Goal: Task Accomplishment & Management: Manage account settings

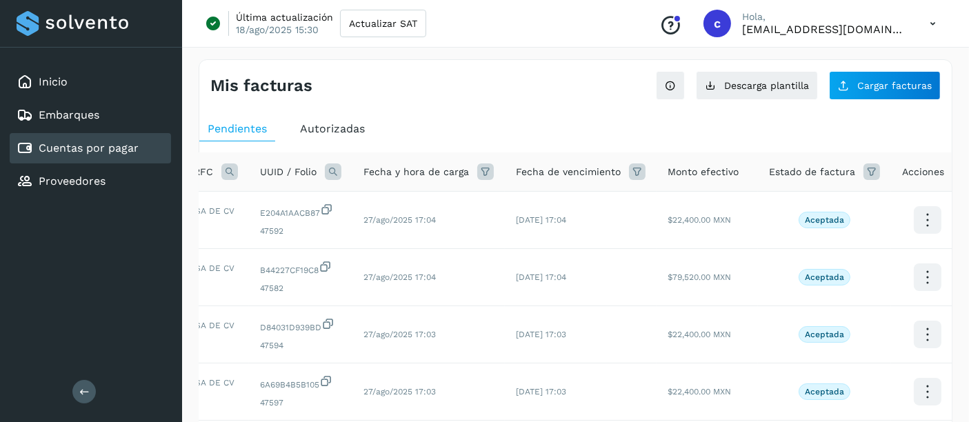
scroll to position [0, 145]
click at [868, 171] on icon at bounding box center [870, 171] width 17 height 17
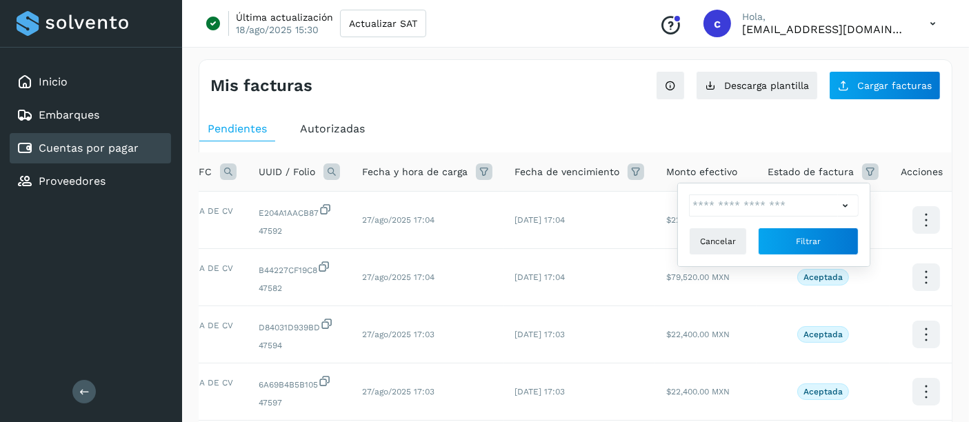
click at [851, 204] on icon at bounding box center [845, 206] width 14 height 14
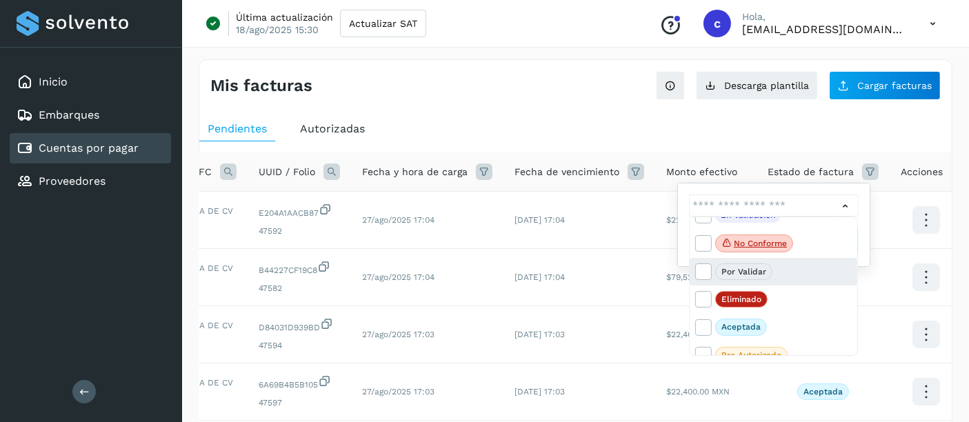
scroll to position [29, 0]
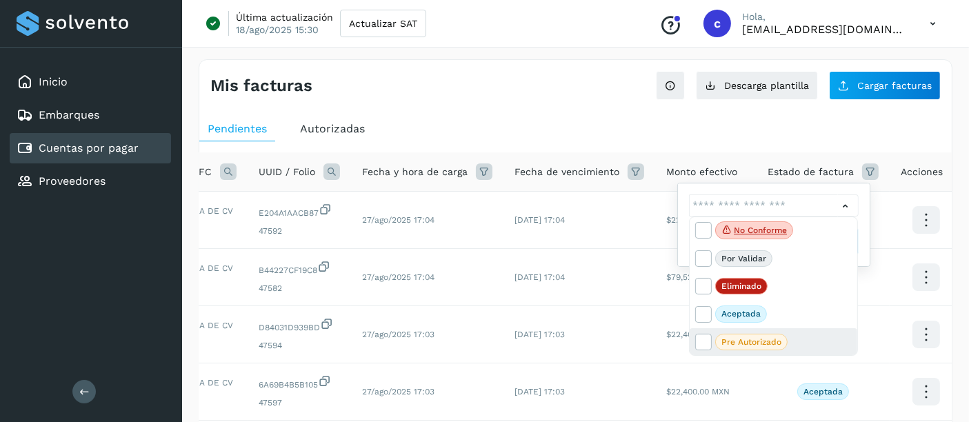
click at [743, 334] on span "Pre Autorizado" at bounding box center [751, 342] width 72 height 17
click at [699, 340] on icon at bounding box center [703, 341] width 14 height 14
type input "**********"
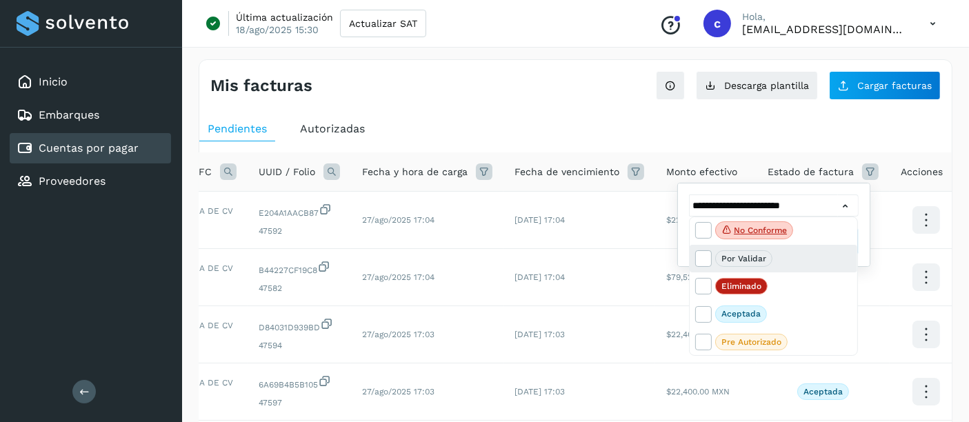
scroll to position [0, 0]
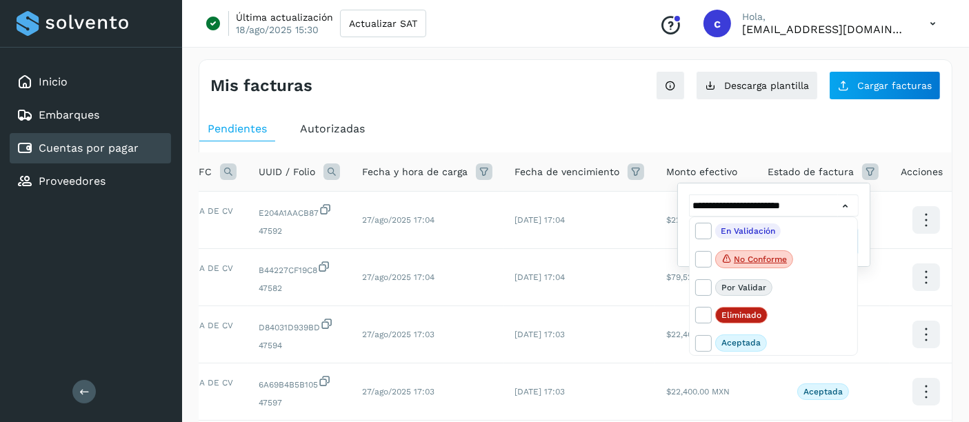
click at [893, 223] on div at bounding box center [484, 211] width 969 height 422
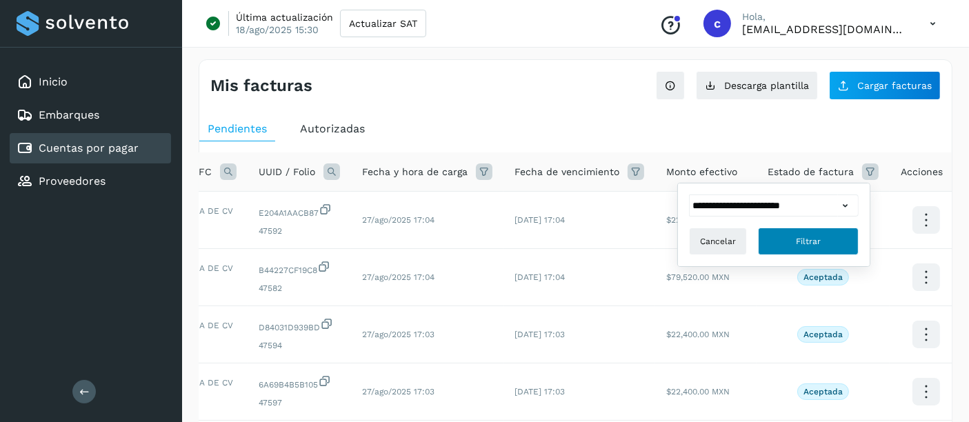
click at [815, 235] on span "Filtrar" at bounding box center [807, 241] width 25 height 12
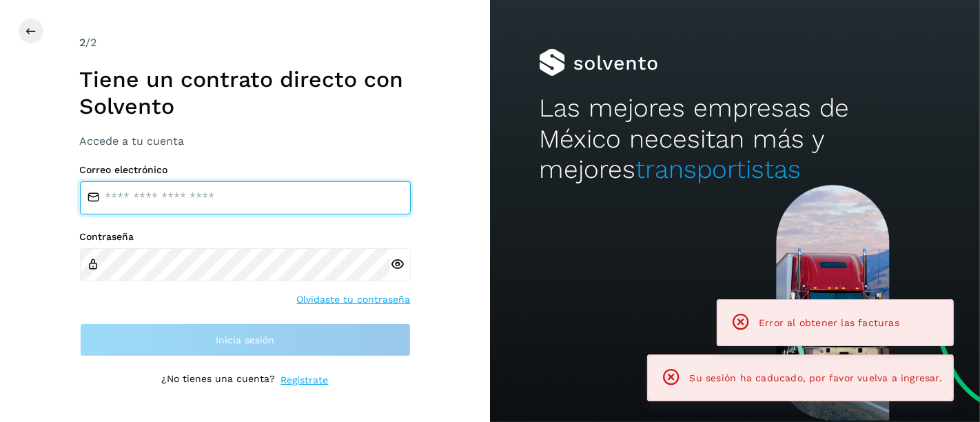
type input "**********"
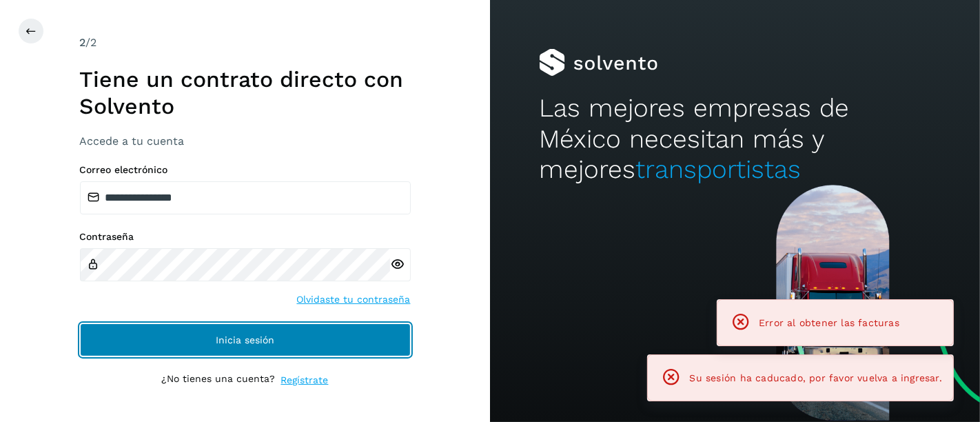
click at [256, 343] on span "Inicia sesión" at bounding box center [245, 340] width 59 height 10
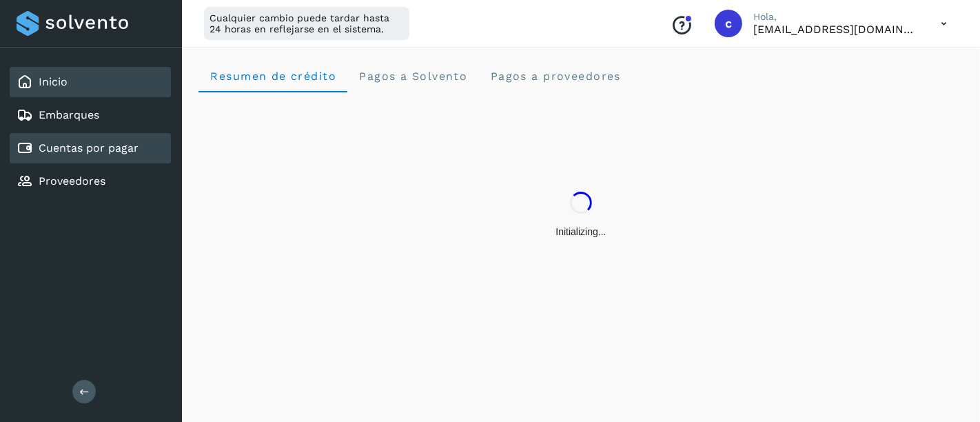
click at [121, 148] on link "Cuentas por pagar" at bounding box center [89, 147] width 100 height 13
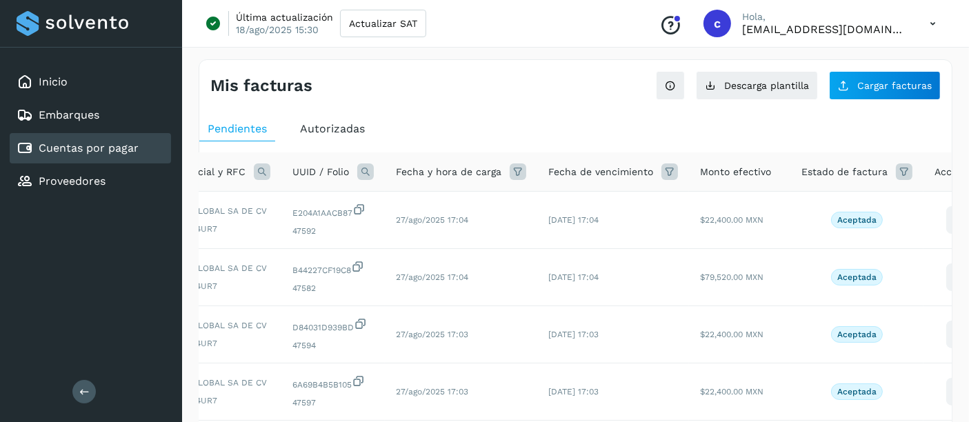
scroll to position [0, 116]
click at [891, 170] on icon at bounding box center [899, 171] width 17 height 17
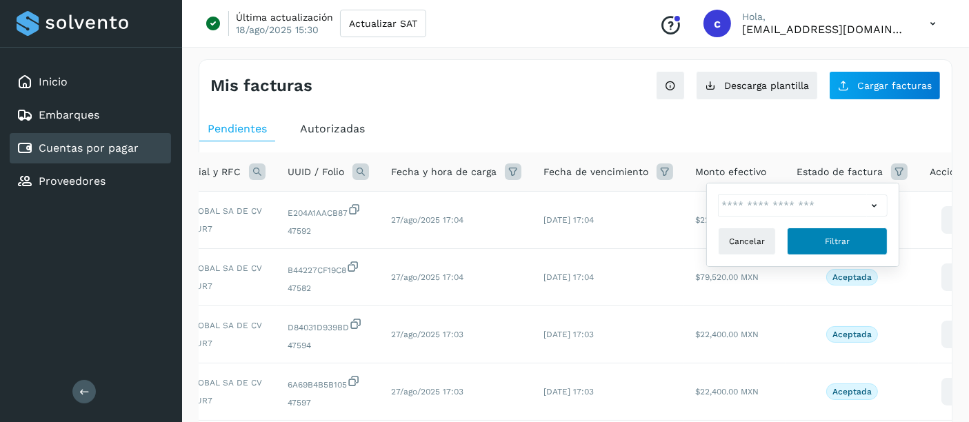
click at [841, 237] on span "Filtrar" at bounding box center [836, 241] width 25 height 12
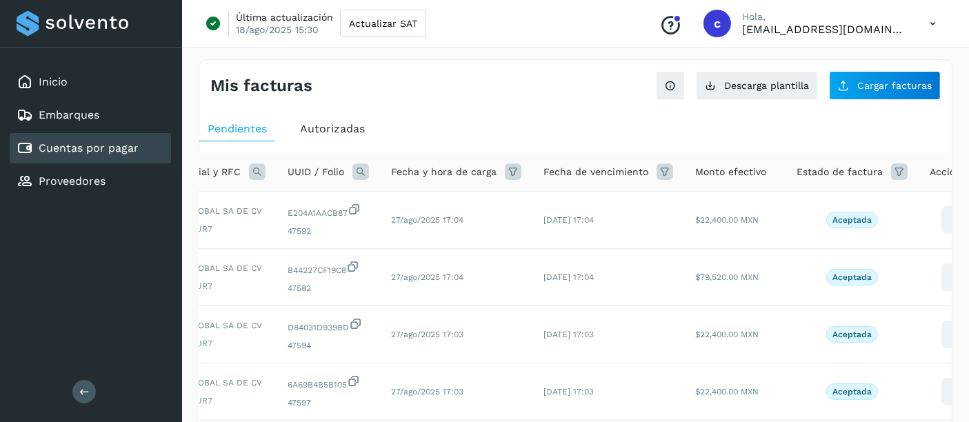
click at [891, 166] on icon at bounding box center [899, 171] width 17 height 17
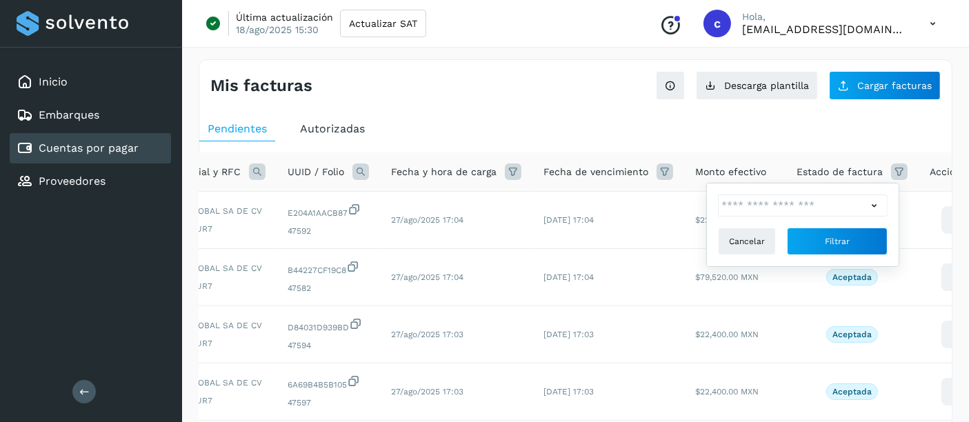
click at [870, 201] on icon at bounding box center [873, 206] width 14 height 14
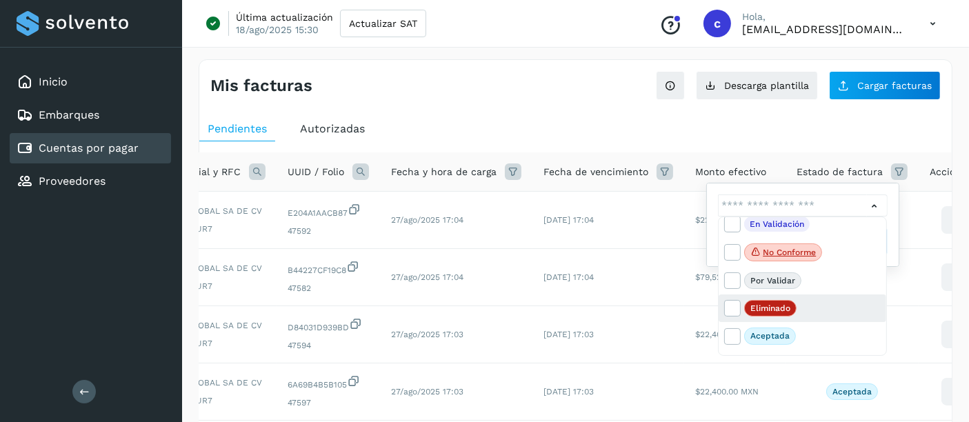
scroll to position [29, 0]
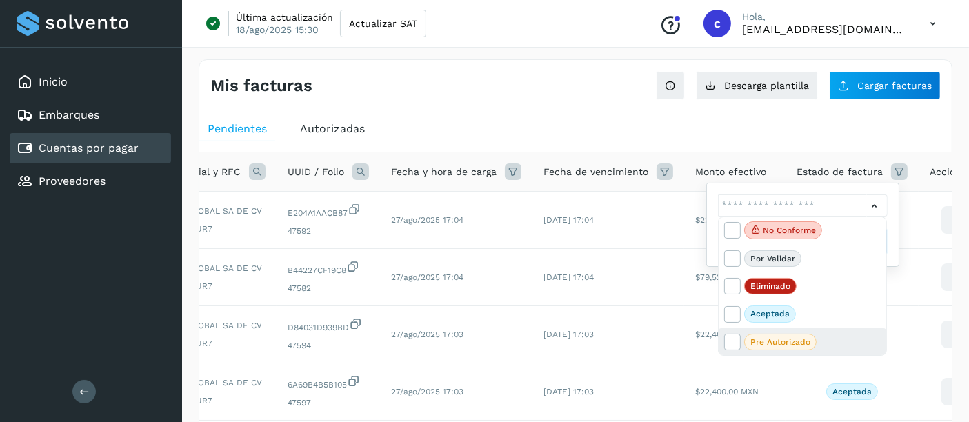
click at [775, 338] on p "Pre Autorizado" at bounding box center [780, 342] width 60 height 10
click at [734, 343] on icon at bounding box center [731, 341] width 14 height 14
type input "**********"
click at [912, 202] on div at bounding box center [484, 211] width 969 height 422
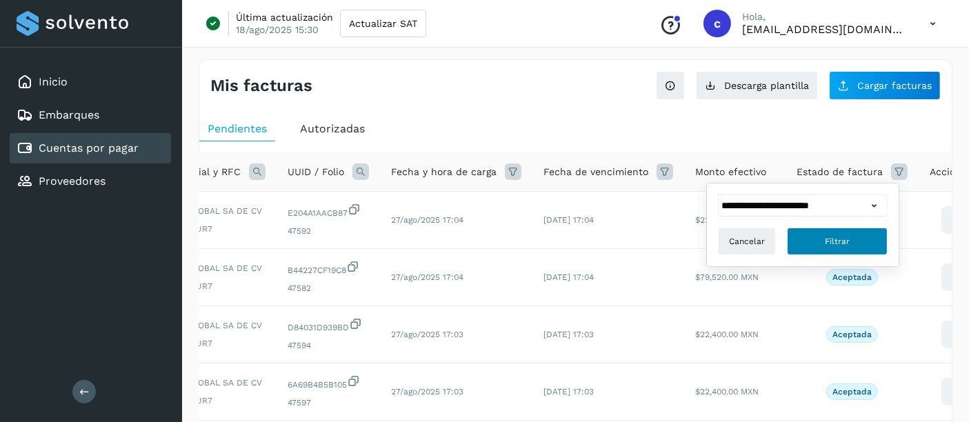
click at [836, 230] on button "Filtrar" at bounding box center [837, 241] width 101 height 28
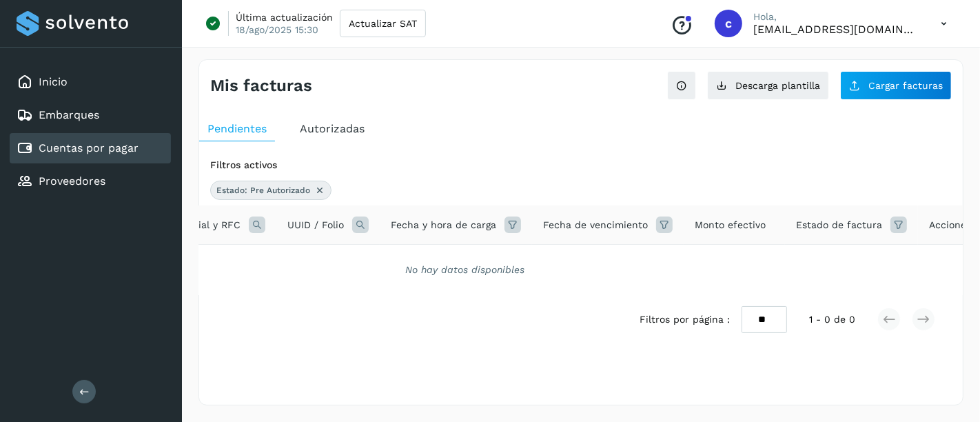
click at [316, 192] on icon at bounding box center [319, 190] width 11 height 11
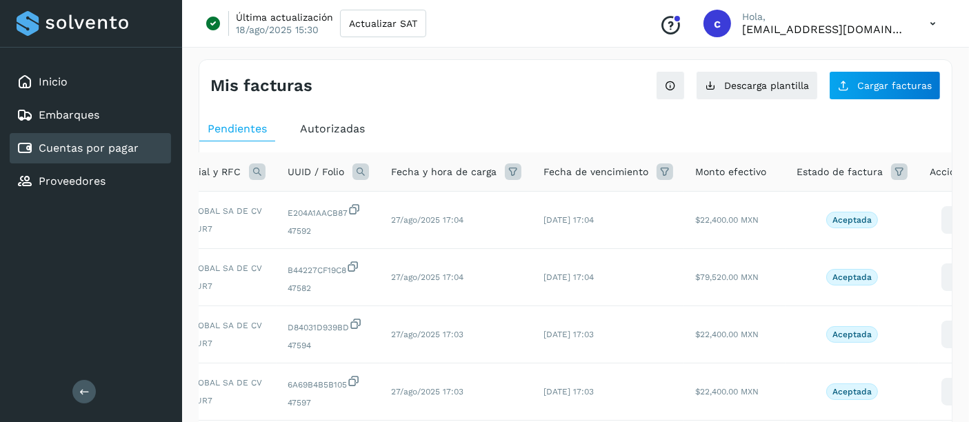
click at [329, 131] on span "Autorizadas" at bounding box center [332, 128] width 65 height 13
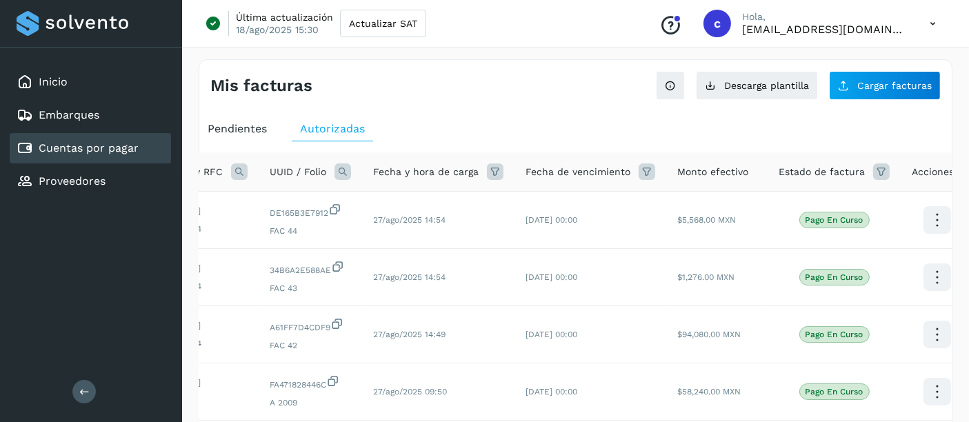
click at [334, 172] on icon at bounding box center [342, 171] width 17 height 17
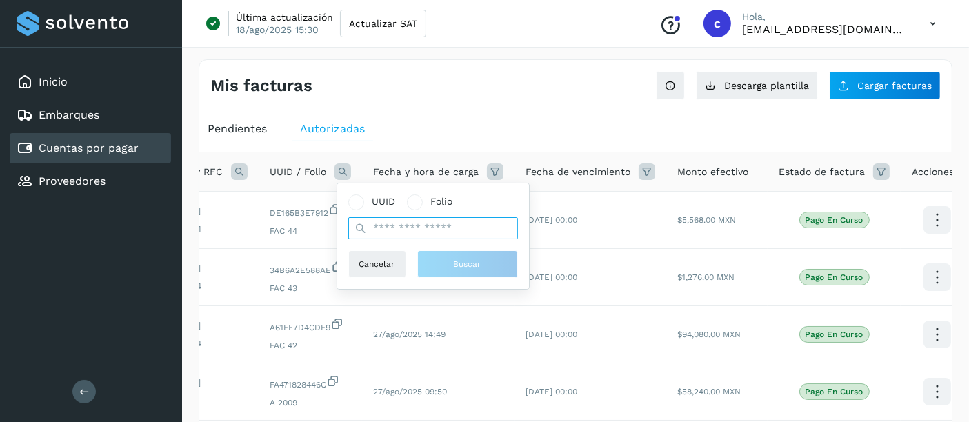
click at [387, 221] on input "text" at bounding box center [433, 228] width 170 height 22
paste input "**********"
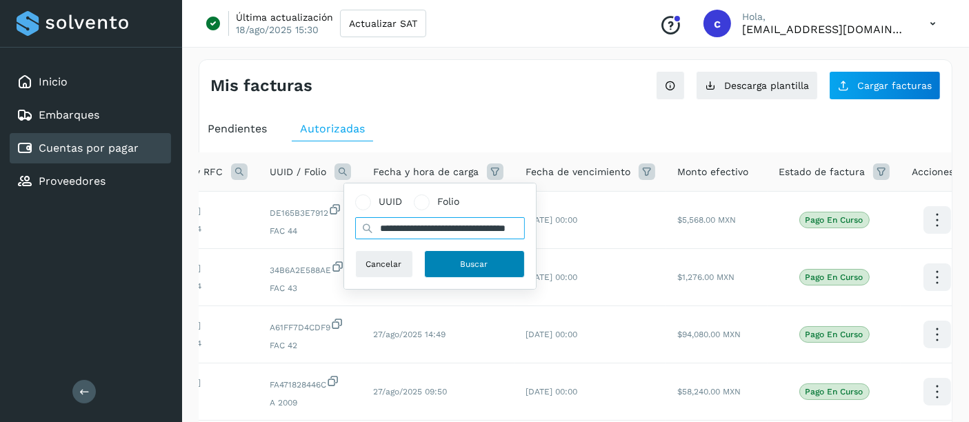
type input "**********"
click at [444, 258] on button "Buscar" at bounding box center [474, 264] width 101 height 28
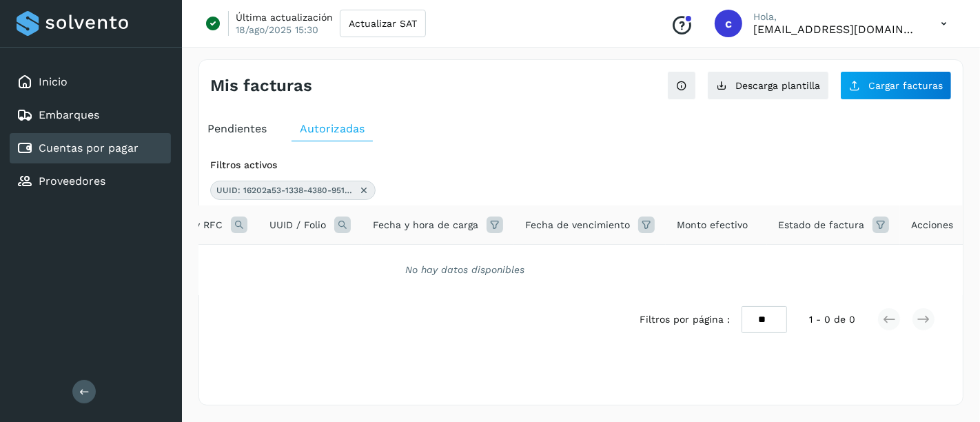
click at [252, 132] on span "Pendientes" at bounding box center [236, 128] width 59 height 13
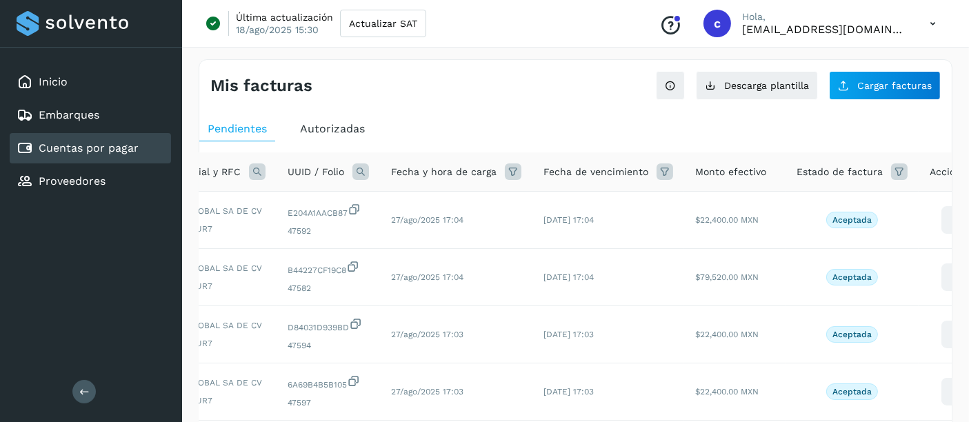
click at [350, 174] on div "UUID / Folio" at bounding box center [327, 171] width 81 height 17
click at [355, 172] on icon at bounding box center [360, 171] width 17 height 17
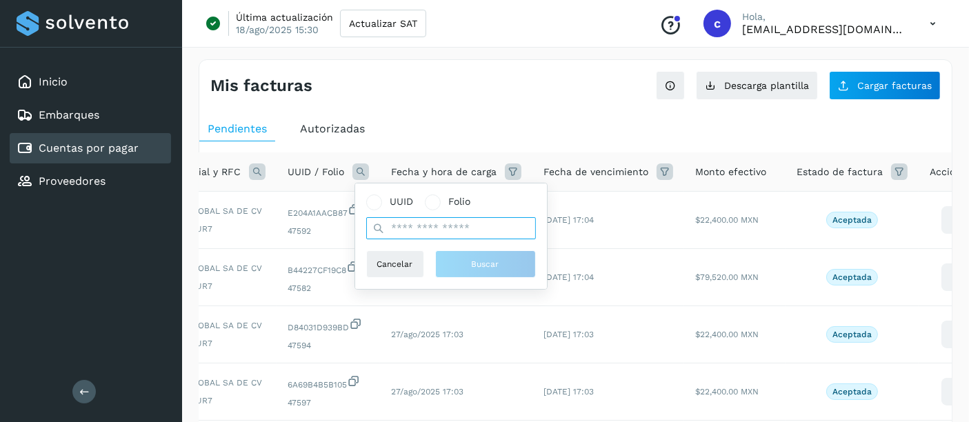
click at [454, 238] on input "text" at bounding box center [451, 228] width 170 height 22
paste input "**********"
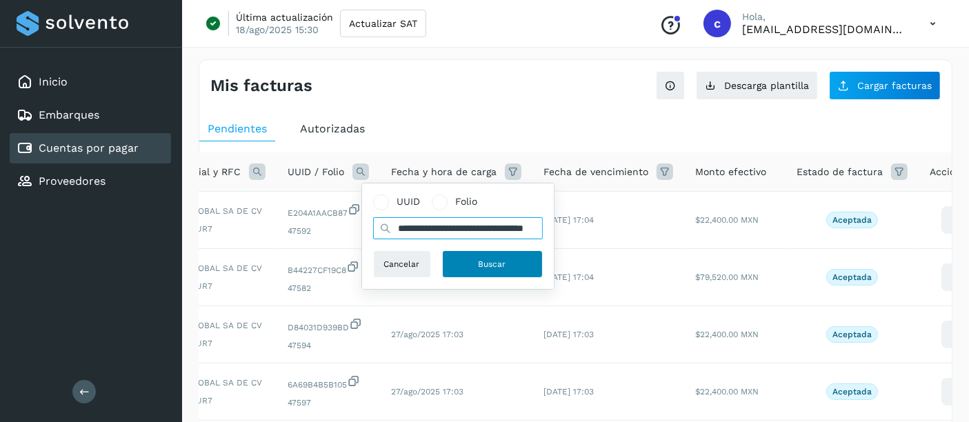
type input "**********"
click at [483, 264] on span "Buscar" at bounding box center [492, 264] width 28 height 12
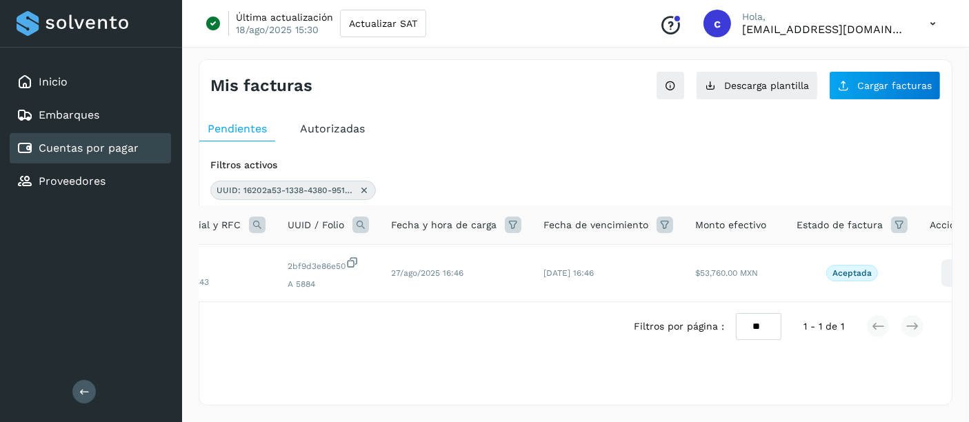
scroll to position [0, 0]
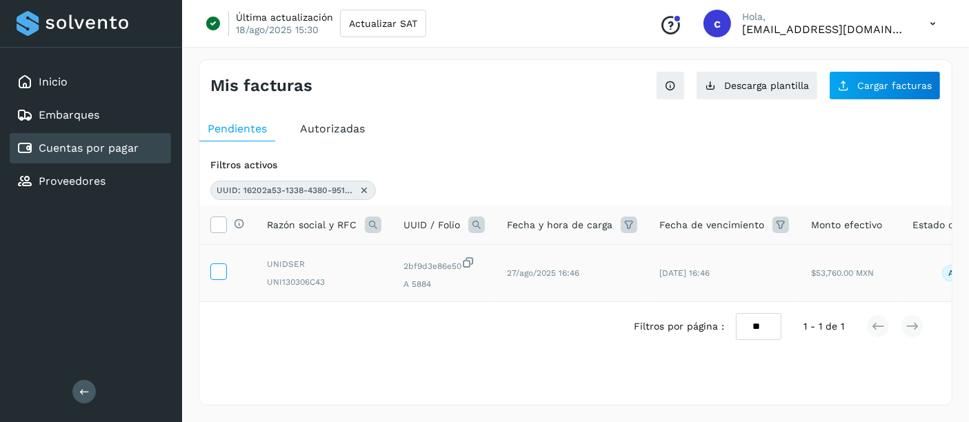
click at [214, 270] on icon at bounding box center [218, 270] width 14 height 14
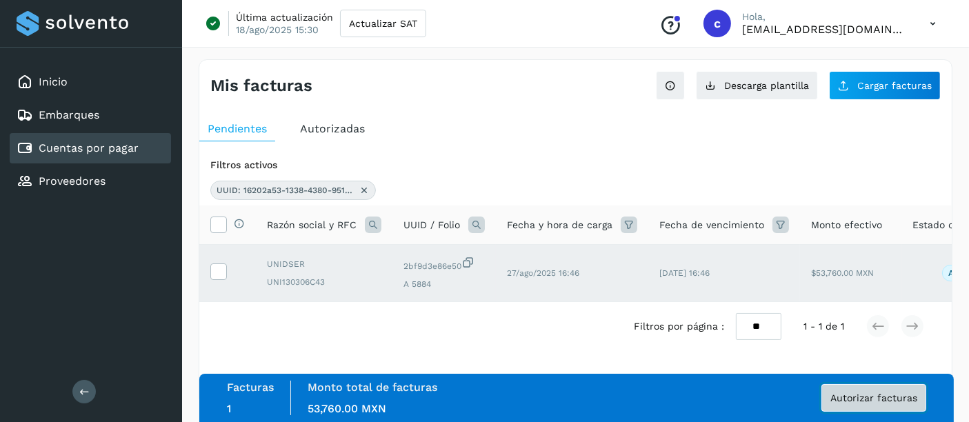
click at [844, 396] on span "Autorizar facturas" at bounding box center [873, 398] width 87 height 10
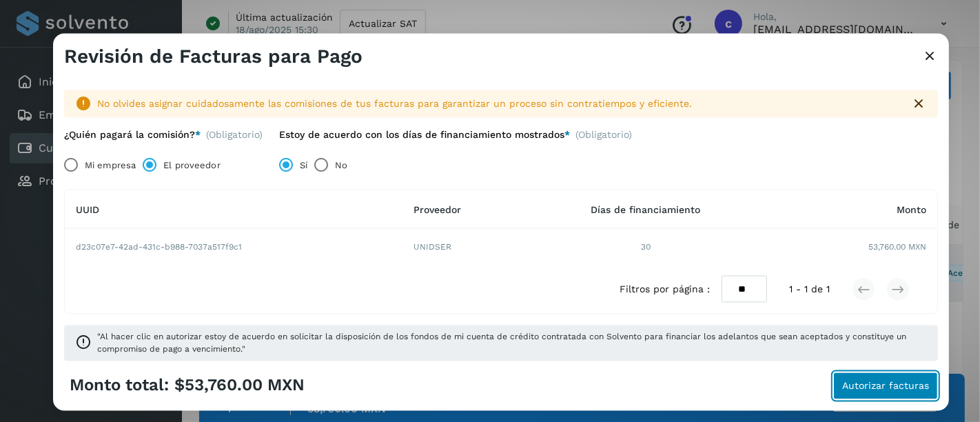
click at [860, 381] on span "Autorizar facturas" at bounding box center [885, 386] width 87 height 10
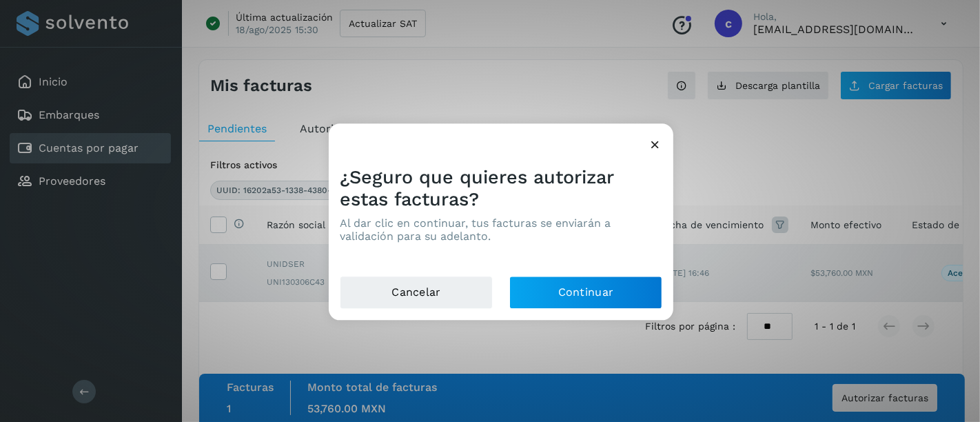
click at [685, 159] on div "¿Seguro que quieres autorizar estas facturas? Al dar clic en continuar, tus fac…" at bounding box center [490, 211] width 980 height 422
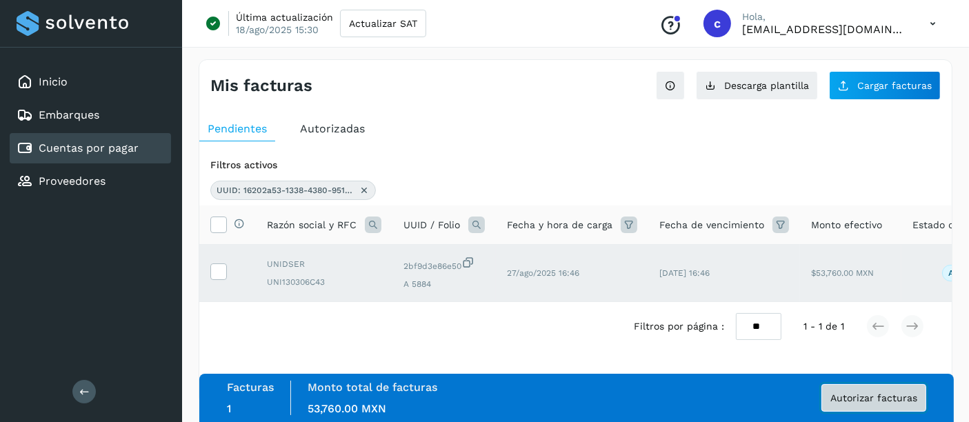
click at [865, 407] on button "Autorizar facturas" at bounding box center [873, 398] width 105 height 28
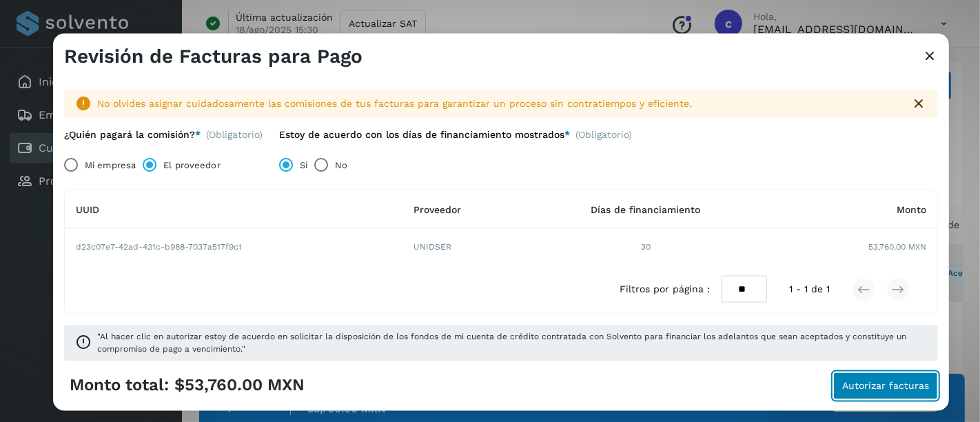
click at [874, 386] on span "Autorizar facturas" at bounding box center [885, 386] width 87 height 10
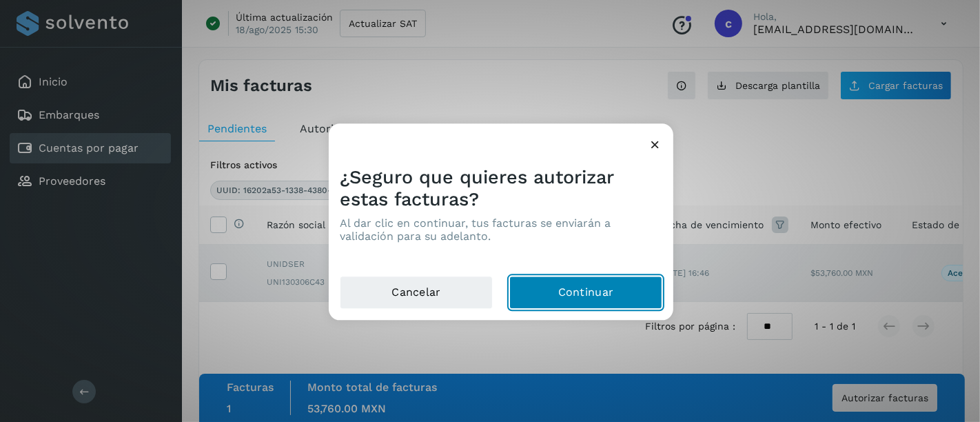
click at [620, 296] on button "Continuar" at bounding box center [585, 292] width 153 height 33
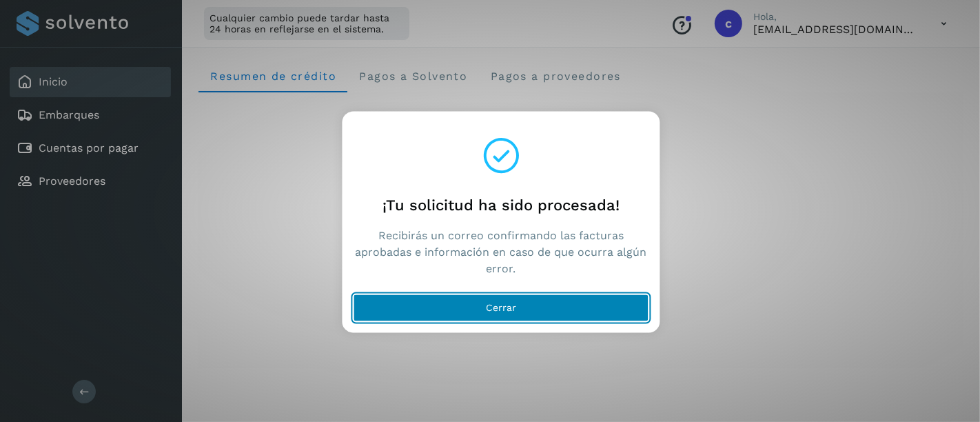
click at [478, 316] on button "Cerrar" at bounding box center [502, 308] width 296 height 28
